Goal: Complete application form

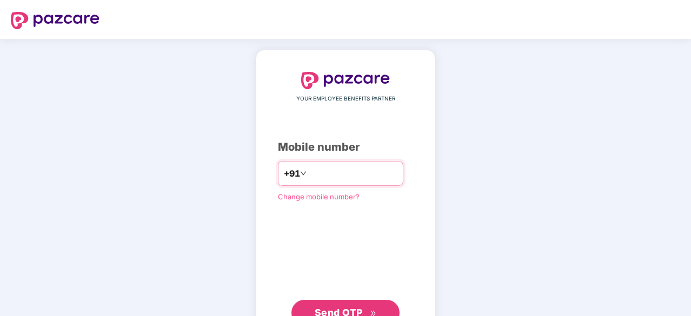
click at [339, 177] on input "number" at bounding box center [353, 173] width 89 height 17
type input "**********"
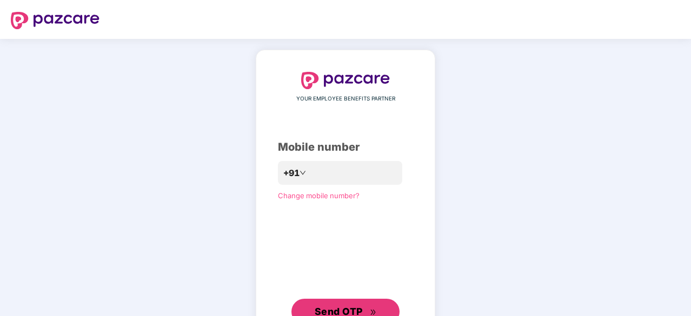
drag, startPoint x: 353, startPoint y: 313, endPoint x: 352, endPoint y: 292, distance: 21.1
click at [353, 312] on span "Send OTP" at bounding box center [338, 311] width 48 height 11
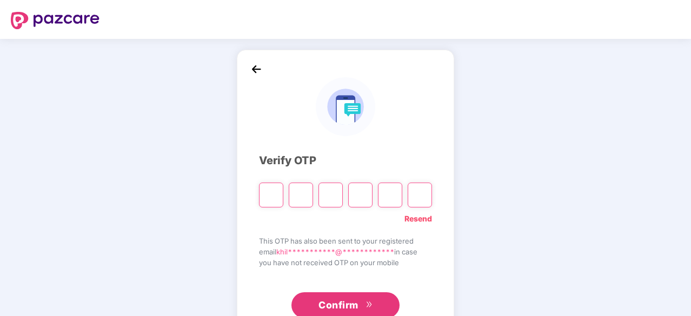
type input "*"
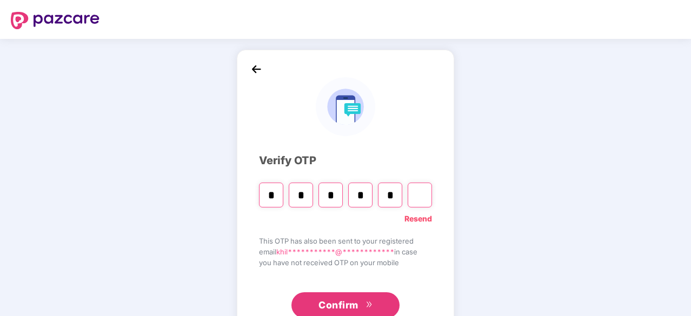
type input "*"
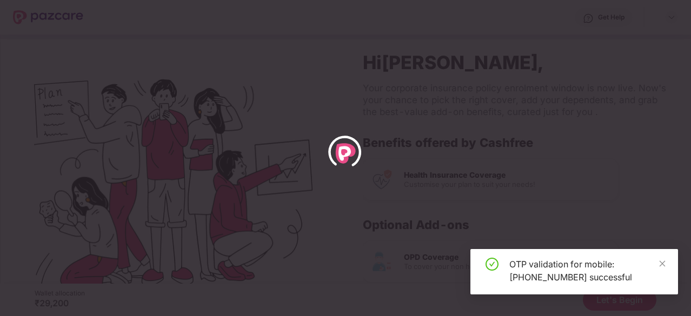
drag, startPoint x: 661, startPoint y: 262, endPoint x: 659, endPoint y: 255, distance: 7.2
click at [661, 261] on icon "close" at bounding box center [662, 264] width 8 height 8
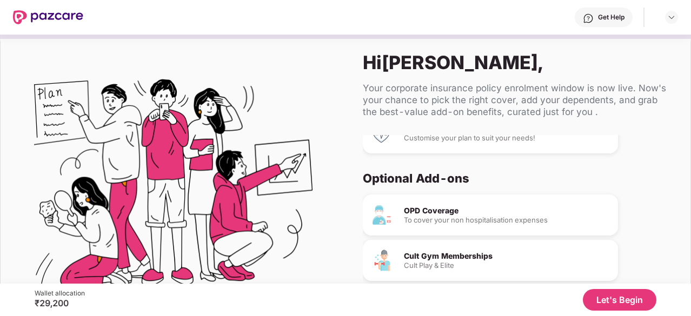
scroll to position [102, 0]
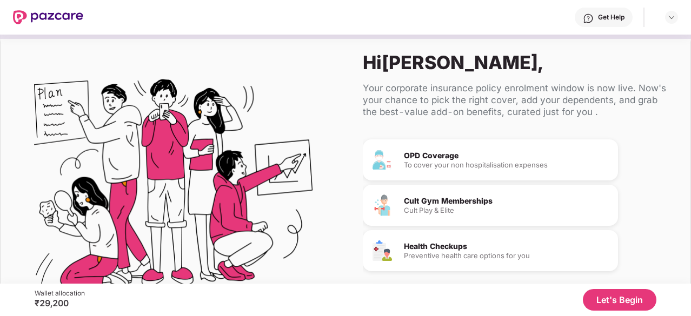
click at [625, 298] on button "Let's Begin" at bounding box center [618, 300] width 73 height 22
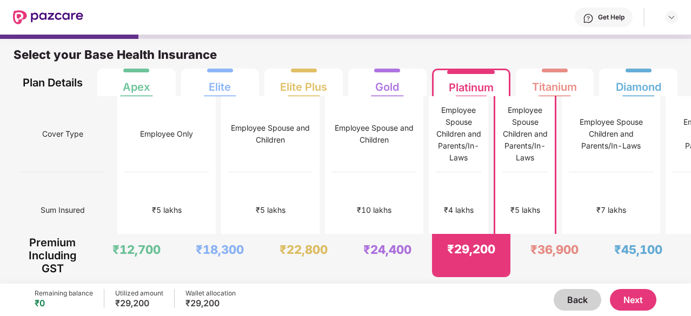
click at [638, 296] on button "Next" at bounding box center [632, 300] width 46 height 22
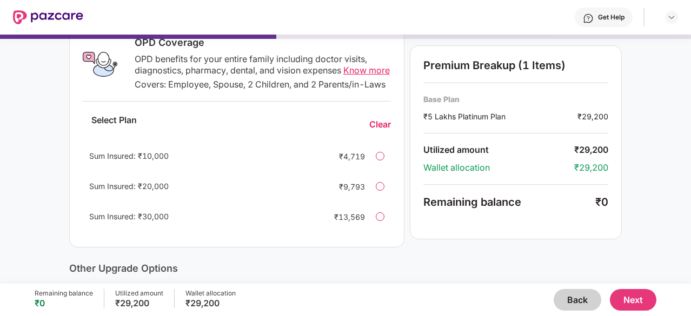
scroll to position [162, 0]
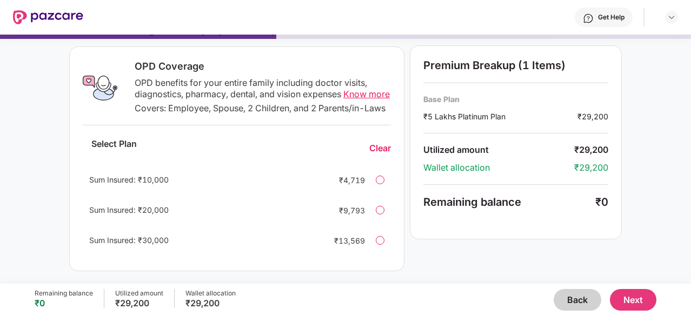
click at [636, 302] on button "Next" at bounding box center [632, 300] width 46 height 22
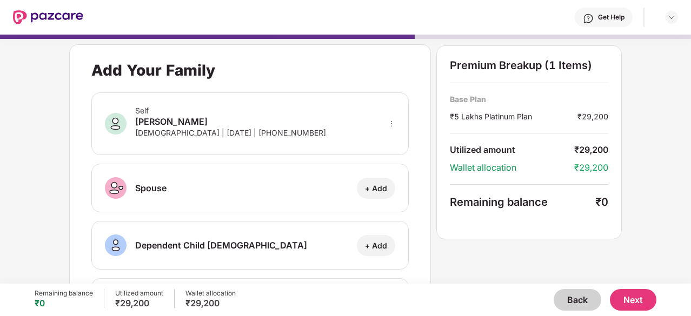
click at [368, 190] on div "+ Add" at bounding box center [376, 188] width 22 height 10
select select "******"
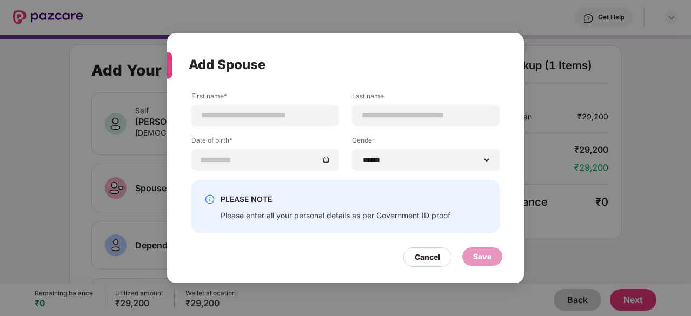
click at [435, 258] on div "Cancel" at bounding box center [426, 257] width 25 height 12
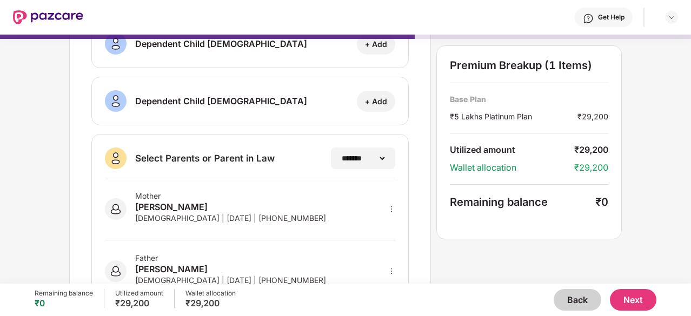
scroll to position [242, 0]
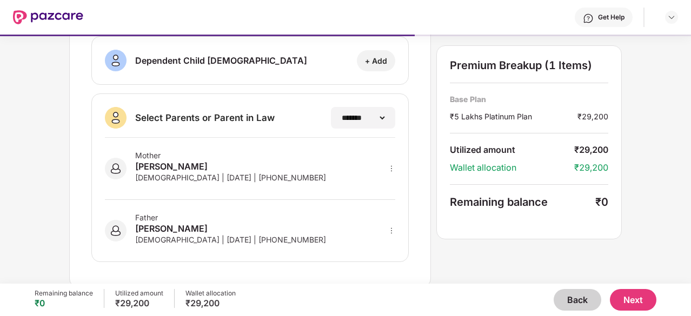
click at [630, 303] on button "Next" at bounding box center [632, 300] width 46 height 22
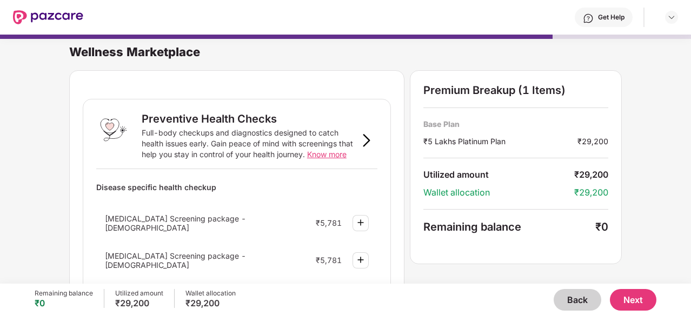
scroll to position [54, 0]
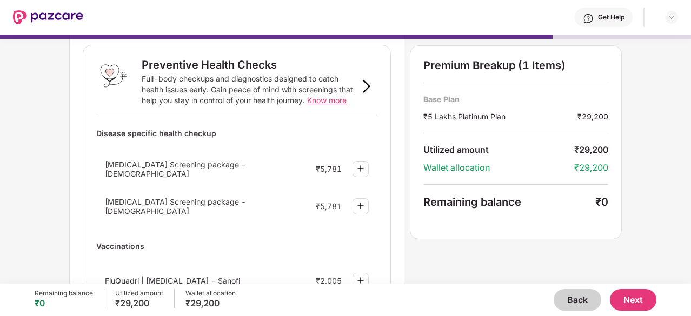
click at [630, 301] on button "Next" at bounding box center [632, 300] width 46 height 22
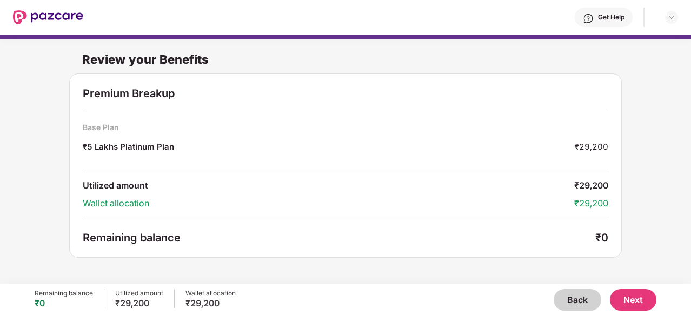
click at [628, 298] on button "Next" at bounding box center [632, 300] width 46 height 22
